Goal: Book appointment/travel/reservation

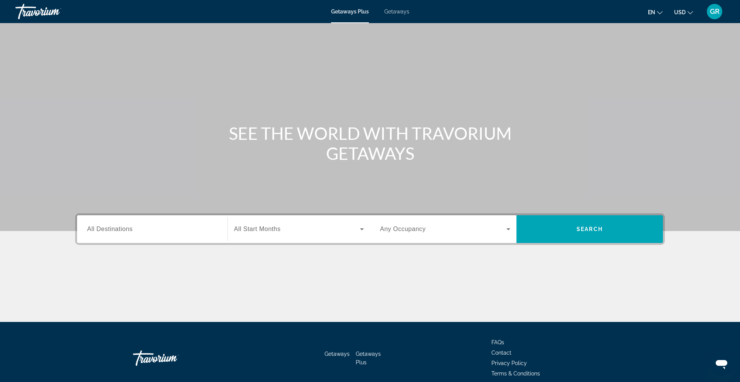
click at [111, 226] on span "All Destinations" at bounding box center [109, 229] width 45 height 7
click at [111, 226] on input "Destination All Destinations" at bounding box center [152, 229] width 130 height 9
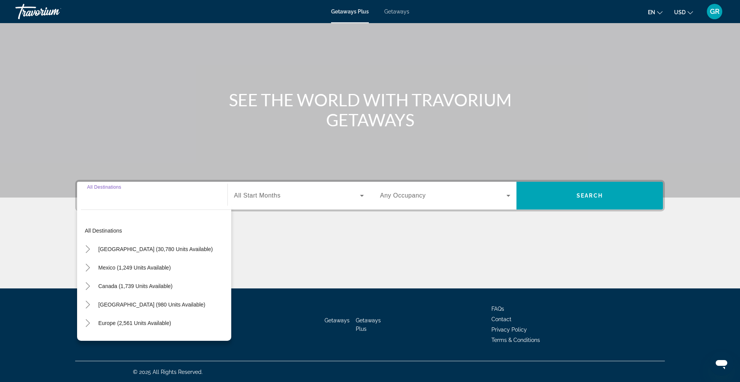
scroll to position [34, 0]
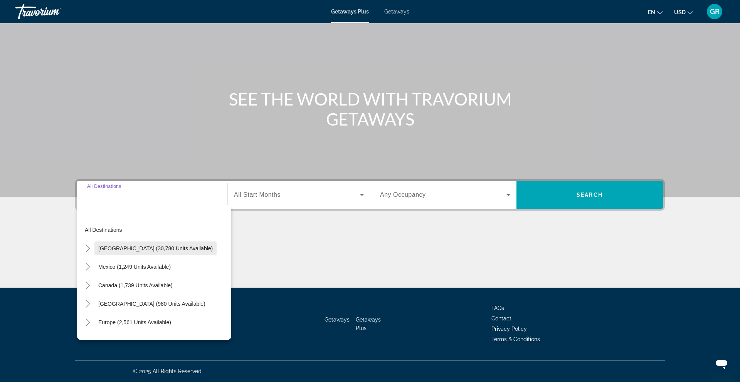
click at [112, 251] on span "United States (30,780 units available)" at bounding box center [155, 248] width 114 height 6
type input "**********"
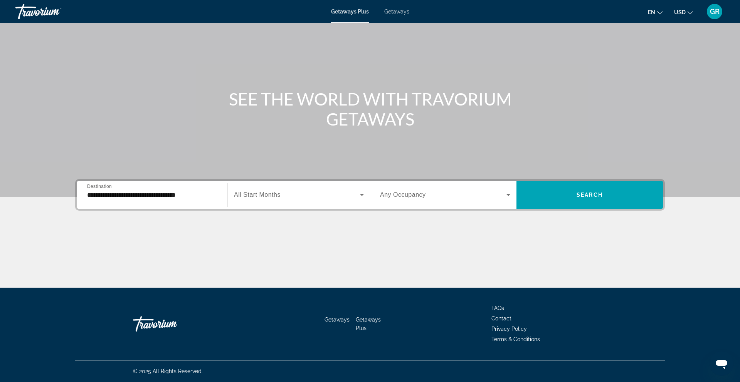
click at [262, 193] on span "All Start Months" at bounding box center [257, 195] width 47 height 7
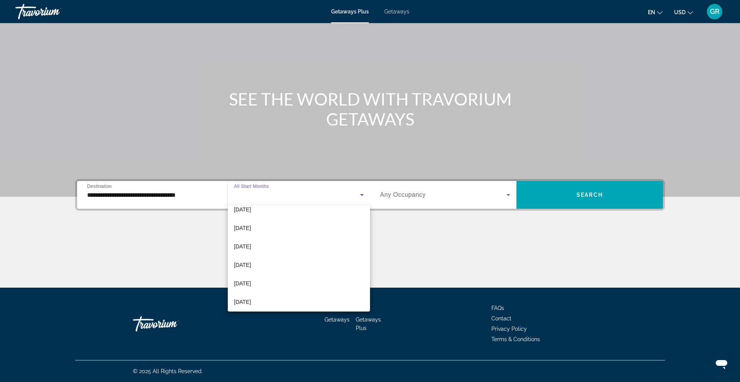
scroll to position [143, 0]
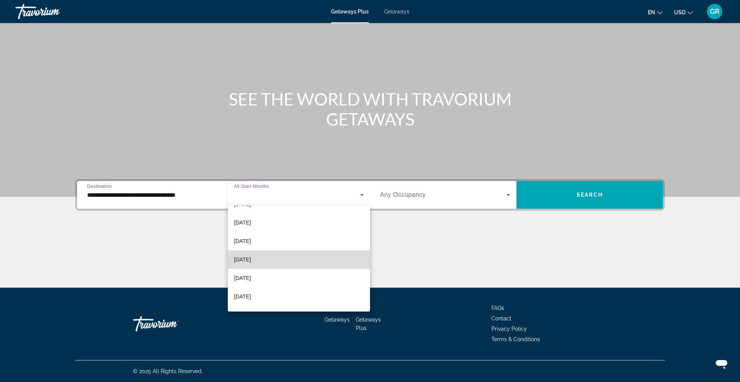
click at [251, 257] on span "June 2026" at bounding box center [242, 259] width 17 height 9
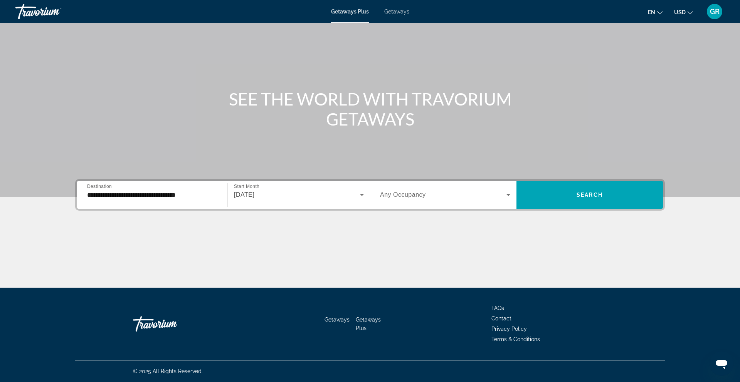
click at [413, 192] on span "Any Occupancy" at bounding box center [403, 195] width 46 height 7
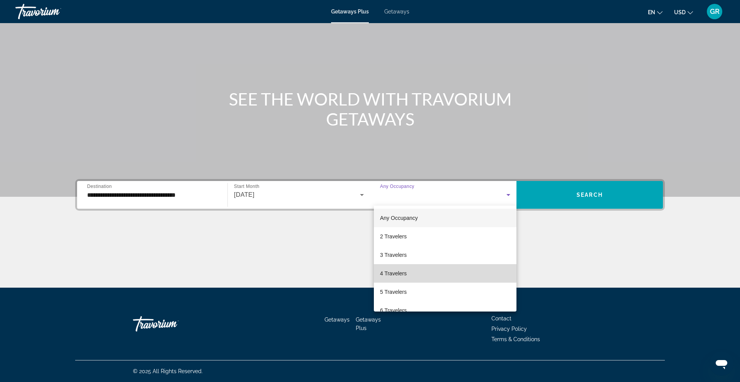
click at [399, 272] on span "4 Travelers" at bounding box center [393, 273] width 27 height 9
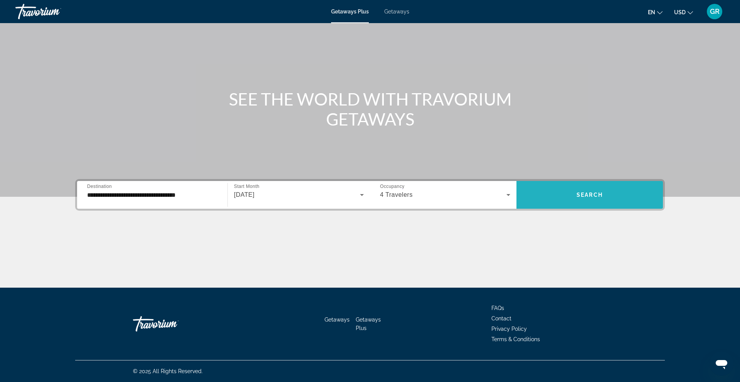
click at [585, 194] on span "Search" at bounding box center [589, 195] width 26 height 6
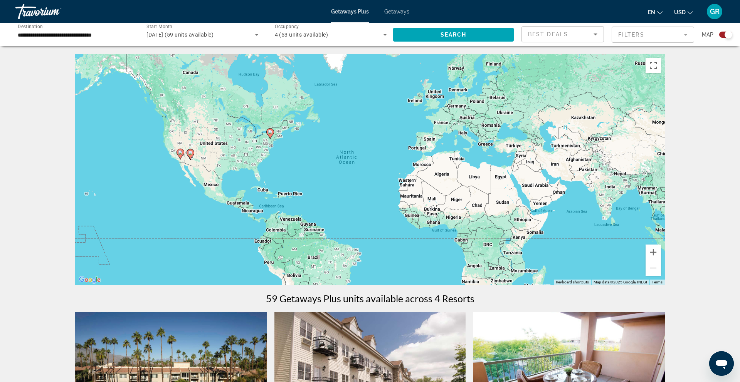
click at [632, 30] on mat-form-field "Filters" at bounding box center [652, 35] width 82 height 16
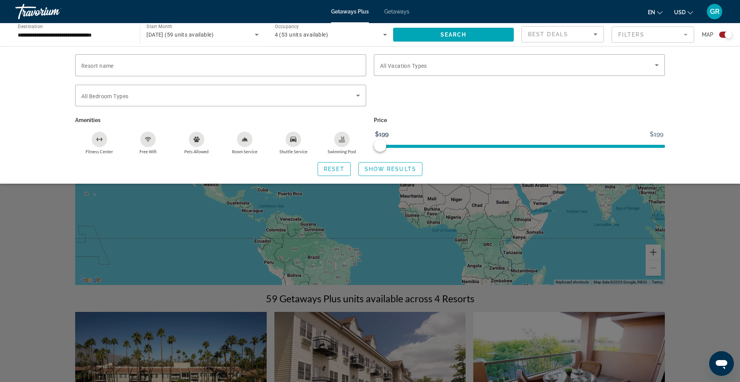
click at [706, 33] on span "Map" at bounding box center [708, 34] width 12 height 11
